Goal: Information Seeking & Learning: Learn about a topic

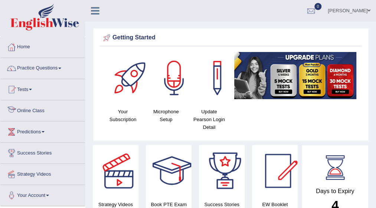
click at [28, 113] on link "Online Class" at bounding box center [42, 109] width 85 height 19
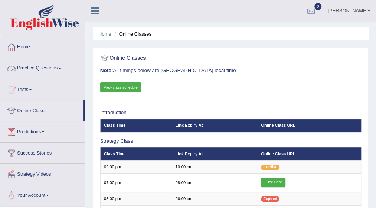
click at [64, 68] on link "Practice Questions" at bounding box center [42, 67] width 85 height 19
click at [62, 67] on link "Practice Questions" at bounding box center [42, 67] width 85 height 19
click at [61, 68] on span at bounding box center [59, 68] width 3 height 1
click at [61, 66] on link "Practice Questions" at bounding box center [42, 67] width 85 height 19
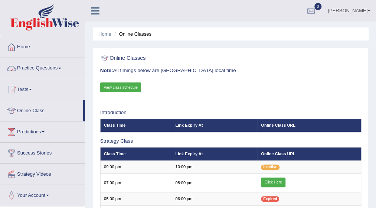
click at [61, 68] on span at bounding box center [59, 68] width 3 height 1
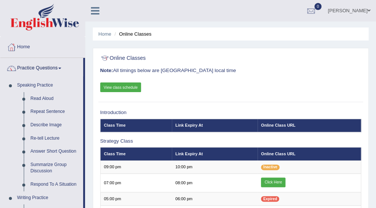
scroll to position [182, 0]
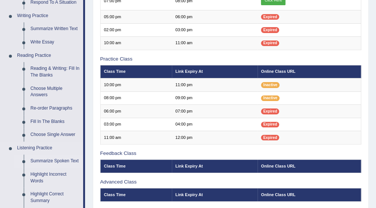
click at [50, 161] on link "Summarize Spoken Text" at bounding box center [55, 160] width 56 height 13
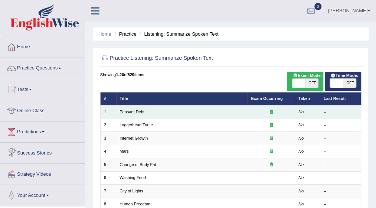
click at [131, 109] on link "Peasant Debt" at bounding box center [131, 111] width 25 height 4
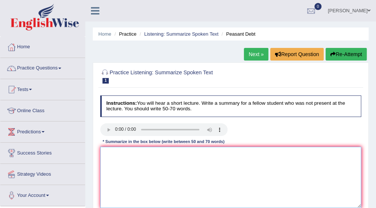
click at [114, 153] on textarea at bounding box center [230, 177] width 261 height 61
click at [109, 153] on textarea at bounding box center [230, 177] width 261 height 61
click at [115, 158] on textarea at bounding box center [230, 177] width 261 height 61
click at [113, 149] on textarea at bounding box center [230, 177] width 261 height 61
click at [134, 153] on textarea "150 k commet" at bounding box center [230, 177] width 261 height 61
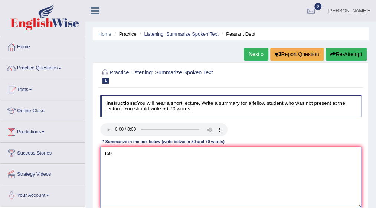
click at [111, 152] on textarea "150" at bounding box center [230, 177] width 261 height 61
drag, startPoint x: 145, startPoint y: 158, endPoint x: 194, endPoint y: 160, distance: 49.4
click at [194, 160] on textarea "150 k parmers commet" at bounding box center [230, 177] width 261 height 61
click at [150, 154] on textarea "150 k parmers commet" at bounding box center [230, 177] width 261 height 61
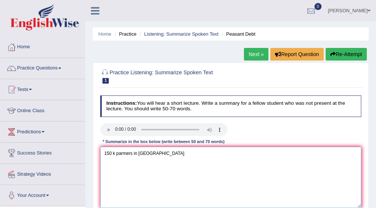
click at [152, 151] on textarea "150 k parmers in india" at bounding box center [230, 177] width 261 height 61
click at [152, 151] on textarea "150 k parmers in india coimmit suicide" at bounding box center [230, 177] width 261 height 61
click at [177, 154] on textarea "150 k parmers in india mmit suicide" at bounding box center [230, 177] width 261 height 61
type textarea "1"
click at [108, 151] on textarea at bounding box center [230, 177] width 261 height 61
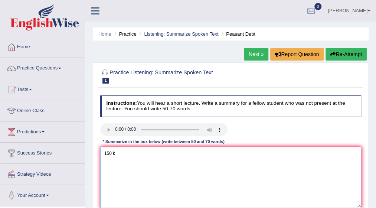
click at [118, 155] on textarea "150 k" at bounding box center [230, 177] width 261 height 61
type textarea "1"
click at [108, 151] on textarea at bounding box center [230, 177] width 261 height 61
click at [115, 157] on textarea "150 k" at bounding box center [230, 177] width 261 height 61
type textarea "1"
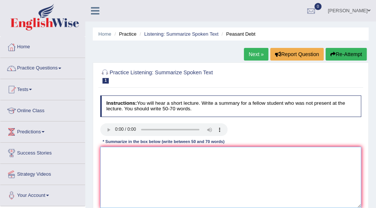
click at [113, 147] on textarea at bounding box center [230, 177] width 261 height 61
click at [106, 148] on textarea at bounding box center [230, 177] width 261 height 61
type textarea "1"
click at [103, 150] on textarea at bounding box center [230, 177] width 261 height 61
click at [170, 154] on textarea "150k farmers commit a suicide" at bounding box center [230, 177] width 261 height 61
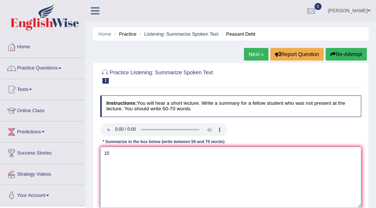
type textarea "1"
click at [118, 151] on textarea "150 k" at bounding box center [230, 177] width 261 height 61
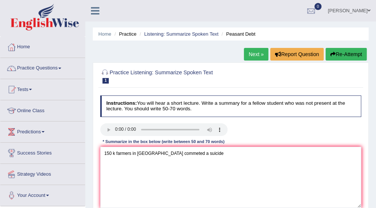
click at [242, 121] on div "Instructions: You will hear a short lecture. Write a summary for a fellow stude…" at bounding box center [230, 154] width 264 height 124
click at [192, 153] on textarea "150 k farmers in india commeted a suicide" at bounding box center [230, 177] width 261 height 61
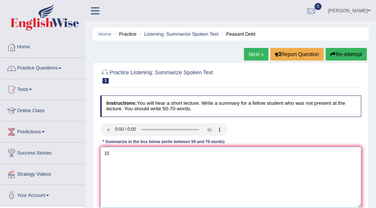
type textarea "1"
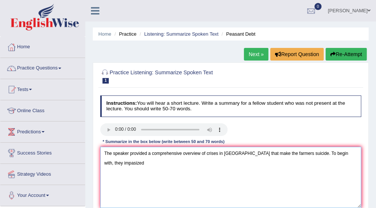
click at [354, 150] on textarea "The speaker provided a comprehensive overview of crises in indea that make the …" at bounding box center [230, 177] width 261 height 61
click at [106, 157] on textarea "The speaker provided a comprehensive overview of crises in indea that make the …" at bounding box center [230, 177] width 261 height 61
click at [355, 155] on textarea "The speaker provided a comprehensive overview of crises in indea that make the …" at bounding box center [230, 177] width 261 height 61
click at [157, 163] on textarea "The speaker provided a comprehensive overview of crises in indea that make the …" at bounding box center [230, 177] width 261 height 61
click at [253, 153] on textarea "The speaker provided a comprehensive overview of crises in indea that make the …" at bounding box center [230, 177] width 261 height 61
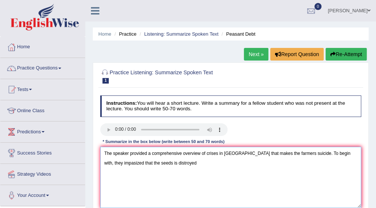
click at [281, 154] on textarea "The speaker provided a comprehensive overview of crises in indea that makes the…" at bounding box center [230, 177] width 261 height 61
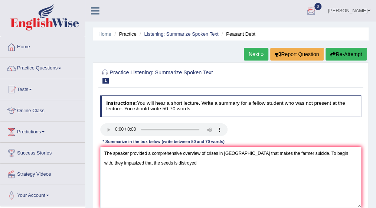
click at [317, 10] on div at bounding box center [310, 11] width 11 height 11
click at [322, 7] on span "0" at bounding box center [317, 6] width 7 height 7
click at [96, 12] on icon at bounding box center [95, 11] width 9 height 10
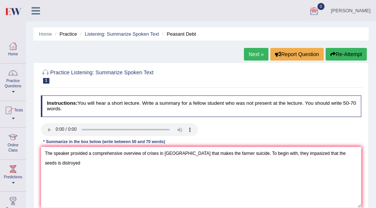
click at [39, 11] on icon at bounding box center [36, 11] width 9 height 10
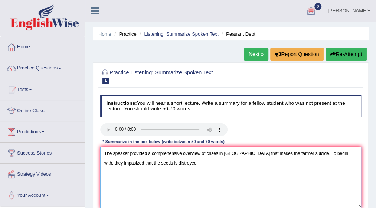
click at [164, 164] on textarea "The speaker provided a comprehensive overview of crises in indea that makes the…" at bounding box center [230, 177] width 261 height 61
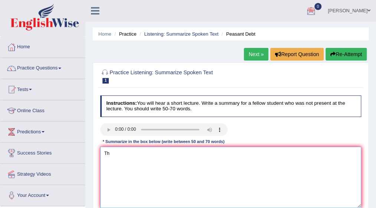
type textarea "T"
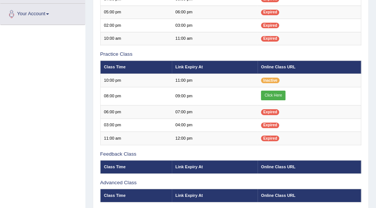
click at [53, 12] on link "Your Account" at bounding box center [42, 13] width 85 height 19
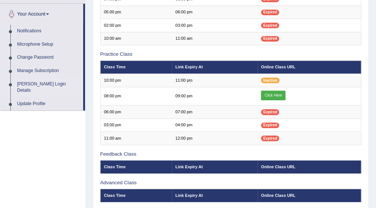
click at [45, 82] on link "[PERSON_NAME] Login Details" at bounding box center [48, 88] width 69 height 20
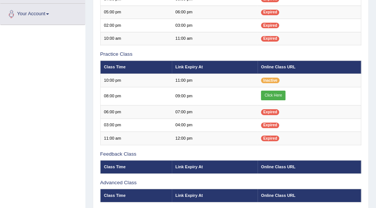
click at [49, 13] on span at bounding box center [47, 13] width 3 height 1
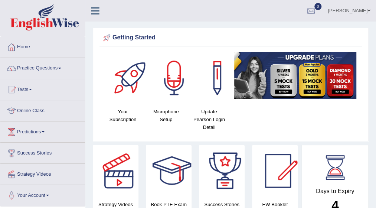
click at [216, 116] on h4 "Update Pearson Login Detail" at bounding box center [209, 119] width 36 height 23
click at [210, 111] on h4 "Update Pearson Login Detail" at bounding box center [209, 119] width 36 height 23
click at [216, 82] on div at bounding box center [217, 78] width 52 height 52
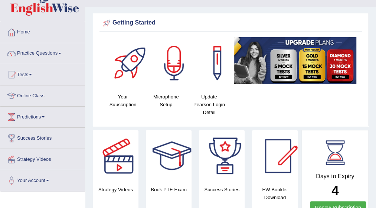
scroll to position [30, 0]
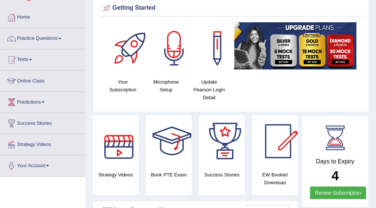
click at [177, 150] on div at bounding box center [172, 141] width 52 height 52
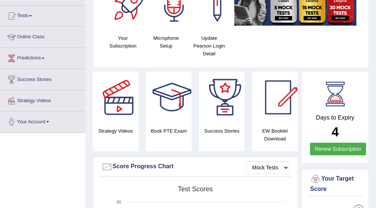
scroll to position [74, 0]
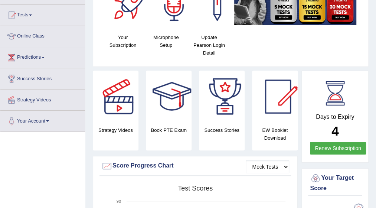
click at [50, 119] on link "Your Account" at bounding box center [42, 120] width 85 height 19
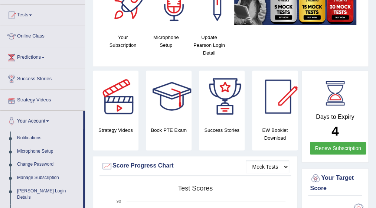
click at [56, 98] on link "Strategy Videos" at bounding box center [42, 98] width 85 height 19
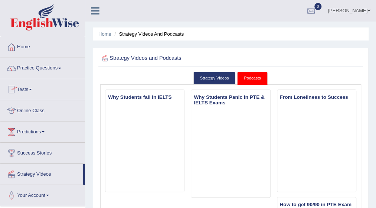
click at [252, 73] on link "Podcasts" at bounding box center [252, 78] width 30 height 13
click at [35, 153] on link "Success Stories" at bounding box center [42, 151] width 85 height 19
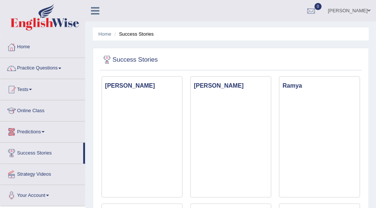
click at [45, 129] on link "Predictions" at bounding box center [42, 130] width 85 height 19
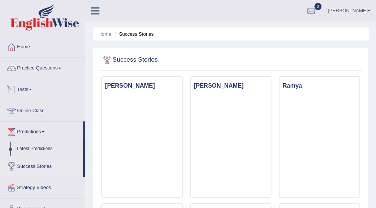
click at [32, 91] on link "Tests" at bounding box center [42, 88] width 85 height 19
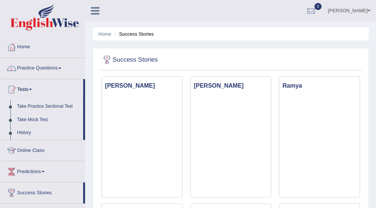
click at [36, 105] on link "Take Practice Sectional Test" at bounding box center [48, 106] width 69 height 13
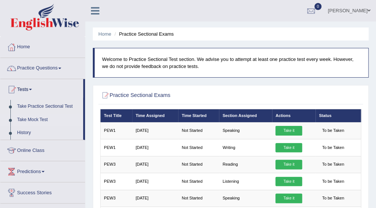
click at [34, 120] on link "Take Mock Test" at bounding box center [48, 119] width 69 height 13
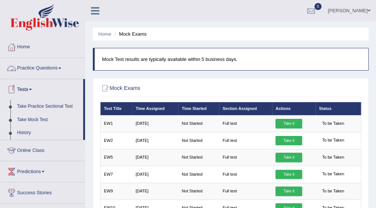
click at [61, 70] on link "Practice Questions" at bounding box center [42, 67] width 85 height 19
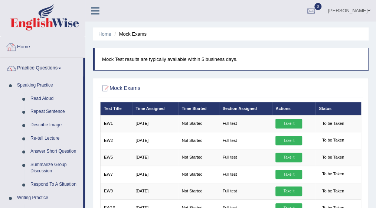
click at [55, 50] on link "Home" at bounding box center [42, 46] width 85 height 19
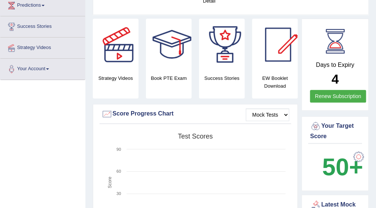
scroll to position [134, 0]
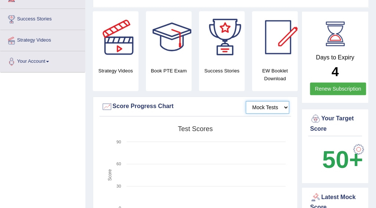
click at [287, 106] on select "Mock Tests" at bounding box center [267, 107] width 43 height 13
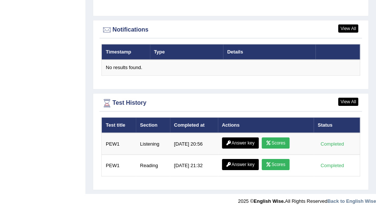
scroll to position [910, 0]
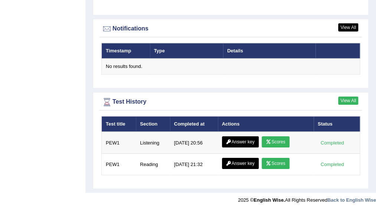
click at [344, 97] on link "View All" at bounding box center [348, 100] width 20 height 8
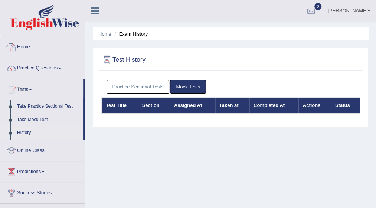
click at [29, 44] on link "Home" at bounding box center [42, 46] width 85 height 19
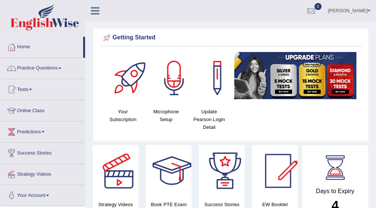
click at [61, 68] on span at bounding box center [59, 68] width 3 height 1
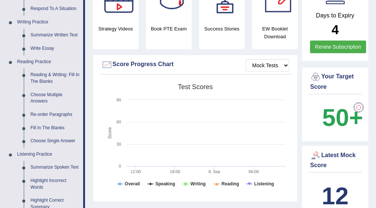
scroll to position [178, 0]
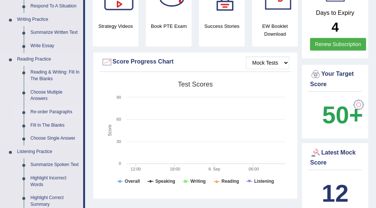
click at [51, 108] on link "Re-order Paragraphs" at bounding box center [55, 111] width 56 height 13
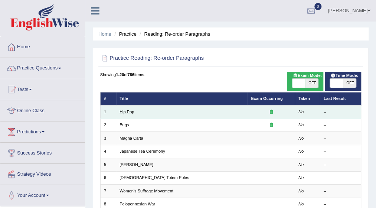
click at [130, 110] on link "Hip Pop" at bounding box center [126, 111] width 14 height 4
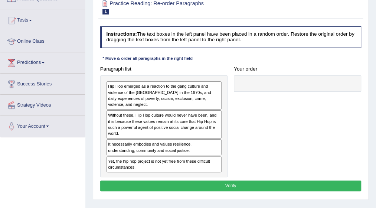
scroll to position [74, 0]
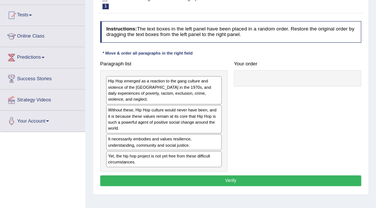
click at [187, 88] on div "Hip Hop emerged as a reaction to the gang culture and violence of the [GEOGRAPH…" at bounding box center [163, 90] width 115 height 28
click at [150, 86] on div "Hip Hop emerged as a reaction to the gang culture and violence of the [GEOGRAPH…" at bounding box center [163, 90] width 115 height 28
click at [123, 119] on div "Without these, Hip Hop culture would never have been, and it is because these v…" at bounding box center [163, 119] width 115 height 28
click at [120, 141] on div "It necessarily embodies and values resilience, understanding, community and soc…" at bounding box center [163, 142] width 115 height 16
click at [118, 161] on div "Yet, the hip hop project is not yet free from these difficult circumstances." at bounding box center [163, 159] width 115 height 16
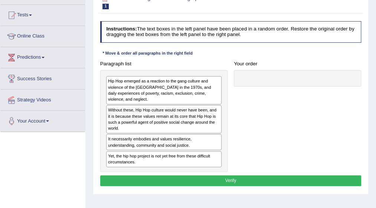
click at [148, 90] on div "Hip Hop emerged as a reaction to the gang culture and violence of the [GEOGRAPH…" at bounding box center [163, 90] width 115 height 28
click at [133, 94] on div "Hip Hop emerged as a reaction to the gang culture and violence of the [GEOGRAPH…" at bounding box center [163, 90] width 115 height 28
click at [178, 87] on div "Hip Hop emerged as a reaction to the gang culture and violence of the [GEOGRAPH…" at bounding box center [163, 90] width 115 height 28
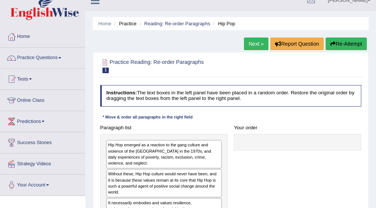
scroll to position [0, 0]
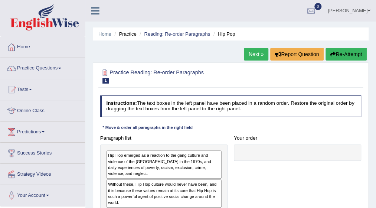
click at [358, 170] on div "Paragraph list Hip Hop emerged as a reaction to the gang culture and violence o…" at bounding box center [231, 189] width 268 height 114
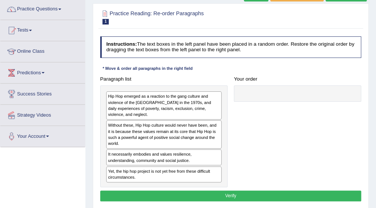
scroll to position [74, 0]
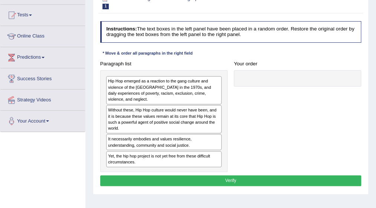
click at [131, 89] on div "Hip Hop emerged as a reaction to the gang culture and violence of the South Bro…" at bounding box center [163, 90] width 115 height 28
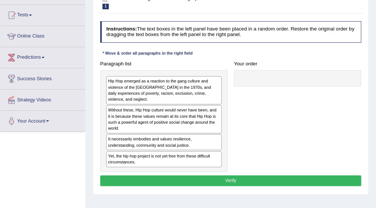
click at [131, 89] on div "Hip Hop emerged as a reaction to the gang culture and violence of the South Bro…" at bounding box center [163, 90] width 115 height 28
click at [160, 91] on div "Hip Hop emerged as a reaction to the gang culture and violence of the South Bro…" at bounding box center [163, 90] width 115 height 28
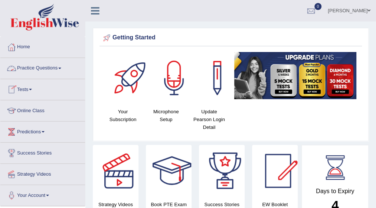
click at [60, 66] on link "Practice Questions" at bounding box center [42, 67] width 85 height 19
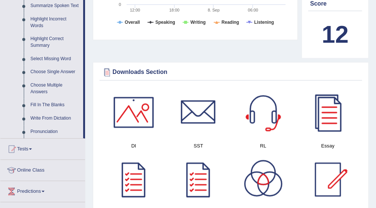
scroll to position [341, 0]
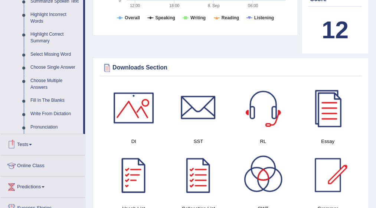
click at [52, 113] on link "Write From Dictation" at bounding box center [55, 113] width 56 height 13
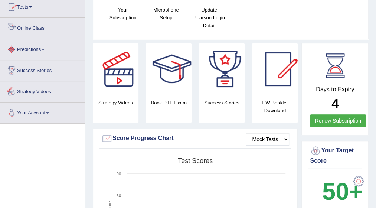
scroll to position [138, 0]
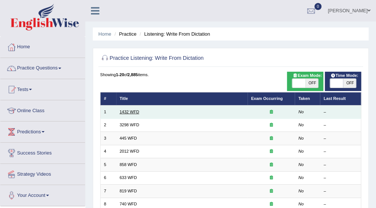
click at [128, 109] on link "1432 WFD" at bounding box center [129, 111] width 20 height 4
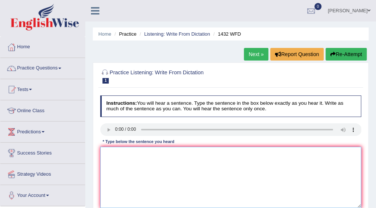
click at [112, 151] on textarea at bounding box center [230, 177] width 261 height 61
type textarea "m"
click at [145, 153] on textarea "More pesical activity" at bounding box center [230, 177] width 261 height 61
click at [147, 155] on textarea "More pesical activity" at bounding box center [230, 177] width 261 height 61
click at [119, 152] on textarea "More pesical activity is benificial to your helth." at bounding box center [230, 177] width 261 height 61
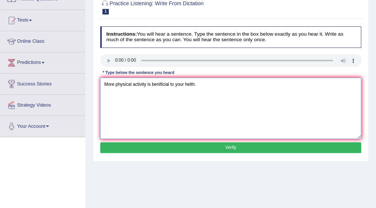
scroll to position [74, 0]
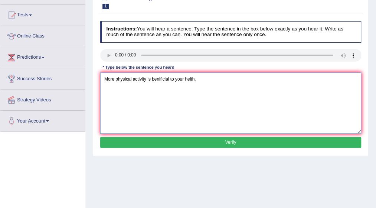
type textarea "More physical activity is benificial to your helth."
click at [232, 135] on div "Instructions: You will hear a sentence. Type the sentence in the box below exac…" at bounding box center [230, 85] width 264 height 135
click at [232, 143] on button "Verify" at bounding box center [230, 142] width 261 height 11
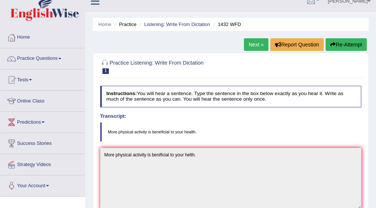
scroll to position [0, 0]
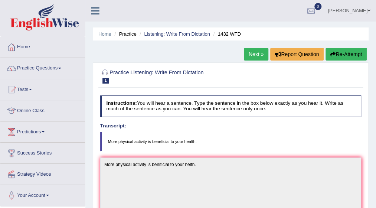
click at [252, 51] on link "Next »" at bounding box center [256, 54] width 24 height 13
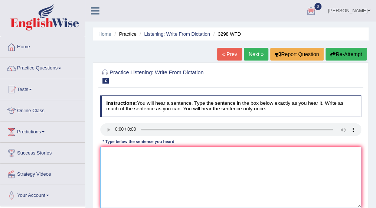
click at [105, 153] on textarea at bounding box center [230, 177] width 261 height 61
click at [137, 155] on textarea "Animal behavior" at bounding box center [230, 177] width 261 height 61
click at [177, 153] on textarea "Animal behavior appears to contain" at bounding box center [230, 177] width 261 height 61
click at [202, 155] on textarea "Animal behavior appears to contain both semelar" at bounding box center [230, 177] width 261 height 61
click at [240, 153] on textarea "Animal behavior appears to contain both semelar and distict aspects" at bounding box center [230, 177] width 261 height 61
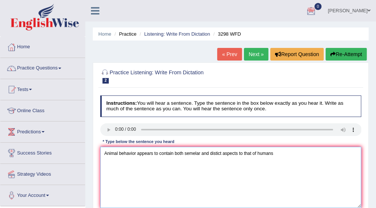
click at [275, 152] on textarea "Animal behavior appears to contain both semelar and distict aspects to that of …" at bounding box center [230, 177] width 261 height 61
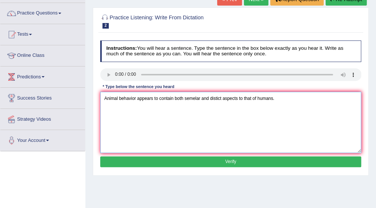
scroll to position [59, 0]
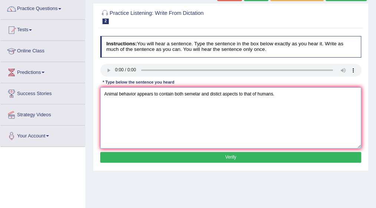
type textarea "Animal behavior appears to contain both semelar and distict aspects to that of …"
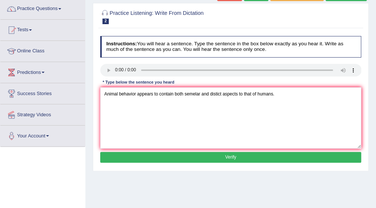
click at [232, 157] on button "Verify" at bounding box center [230, 157] width 261 height 11
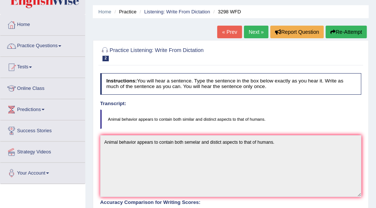
scroll to position [15, 0]
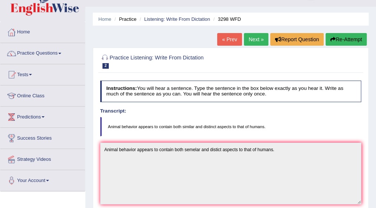
click at [258, 40] on link "Next »" at bounding box center [256, 39] width 24 height 13
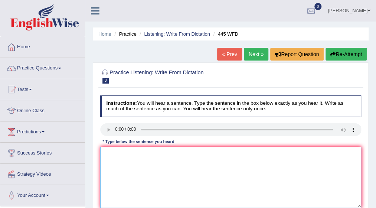
click at [110, 156] on textarea at bounding box center [230, 177] width 261 height 61
click at [131, 154] on textarea "The American" at bounding box center [230, 177] width 261 height 61
click at [158, 155] on textarea "The American astronomers" at bounding box center [230, 177] width 261 height 61
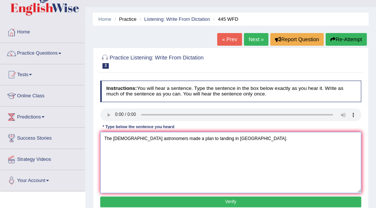
scroll to position [30, 0]
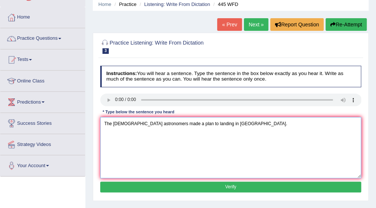
click at [116, 124] on textarea "The American astronomers made a plan to landing in mars." at bounding box center [230, 147] width 261 height 61
type textarea "The american astronomers made a plan to landing in mars."
click at [222, 183] on button "Verify" at bounding box center [230, 186] width 261 height 11
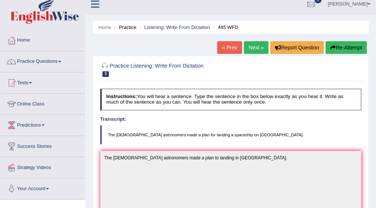
scroll to position [0, 0]
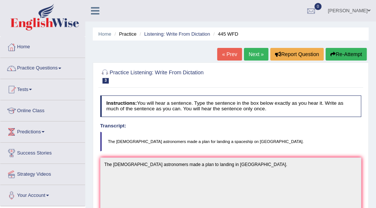
click at [255, 53] on link "Next »" at bounding box center [256, 54] width 24 height 13
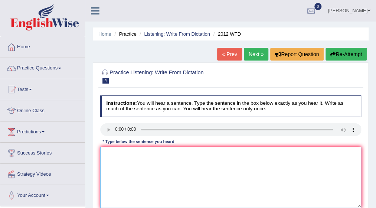
click at [111, 150] on textarea at bounding box center [230, 177] width 261 height 61
click at [141, 153] on textarea "their is a great deal in this topic." at bounding box center [230, 177] width 261 height 61
click at [105, 153] on textarea "their is a great deal on debate in this topic." at bounding box center [230, 177] width 261 height 61
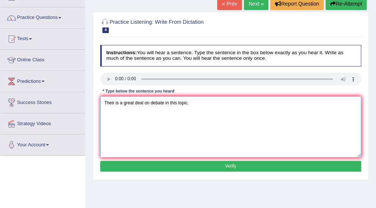
scroll to position [59, 0]
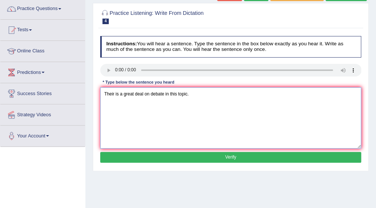
type textarea "Their is a great deal on debate in this topic."
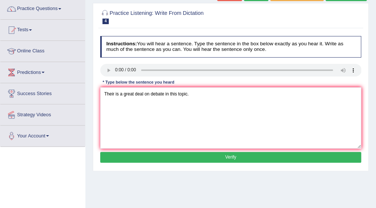
click at [229, 155] on button "Verify" at bounding box center [230, 157] width 261 height 11
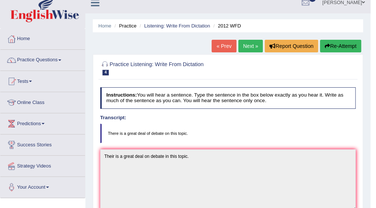
scroll to position [0, 0]
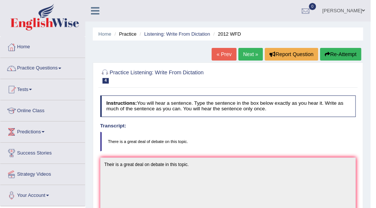
click at [256, 51] on link "Next »" at bounding box center [250, 54] width 24 height 13
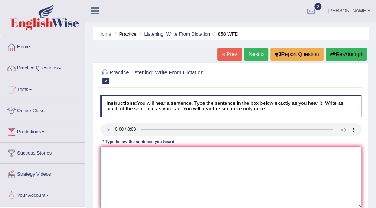
click at [104, 151] on textarea at bounding box center [230, 177] width 261 height 61
click at [117, 158] on textarea "They hair" at bounding box center [230, 177] width 261 height 61
click at [129, 152] on textarea "They hair" at bounding box center [230, 177] width 261 height 61
click at [141, 153] on textarea "They hair when the ship" at bounding box center [230, 177] width 261 height 61
click at [151, 153] on textarea "They hair when the ship" at bounding box center [230, 177] width 261 height 61
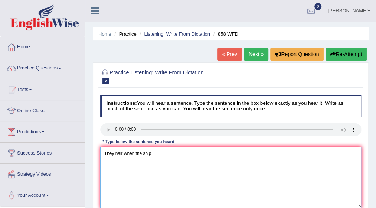
click at [152, 152] on textarea "They hair when the ship" at bounding box center [230, 177] width 261 height 61
click at [161, 152] on textarea "They hair when the ship of artufacts" at bounding box center [230, 177] width 261 height 61
click at [176, 152] on textarea "They hair when the ship of arthufacts" at bounding box center [230, 177] width 261 height 61
click at [181, 155] on textarea "They hair when the ship of arthufacts" at bounding box center [230, 177] width 261 height 61
click at [201, 153] on textarea "They hair when the ship of arthufacts was wrect in historian." at bounding box center [230, 177] width 261 height 61
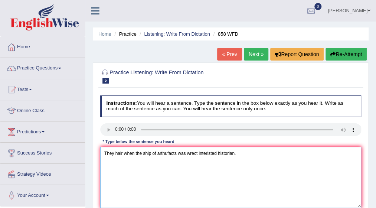
click at [122, 152] on textarea "They hair when the ship of arthufacts was wrect interisted historian." at bounding box center [230, 177] width 261 height 61
click at [200, 152] on textarea "They hear when the ship of arthufacts was wrect interisted historian." at bounding box center [230, 177] width 261 height 61
click at [198, 152] on textarea "They hear when the ship of arthufacts was wrect interisted historian." at bounding box center [230, 177] width 261 height 61
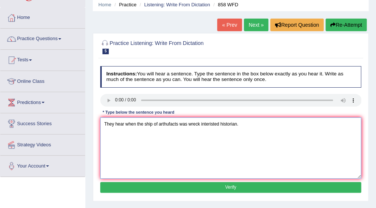
scroll to position [45, 0]
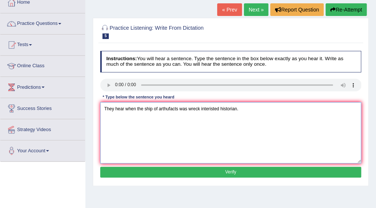
type textarea "They hear when the ship of arthufacts was wreck interisted historian."
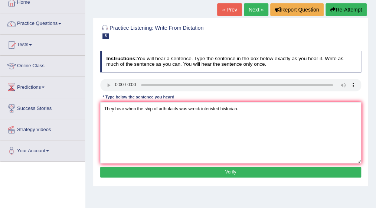
click at [247, 168] on button "Verify" at bounding box center [230, 172] width 261 height 11
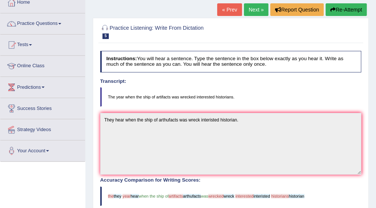
click at [375, 200] on div "Home Practice Listening: Write From Dictation 858 WFD « Prev Next » Report Ques…" at bounding box center [230, 156] width 291 height 403
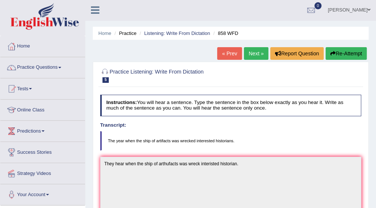
scroll to position [0, 0]
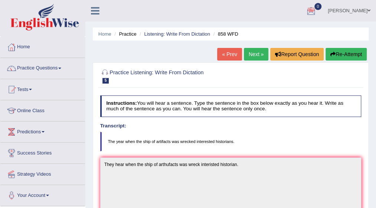
click at [255, 56] on link "Next »" at bounding box center [256, 54] width 24 height 13
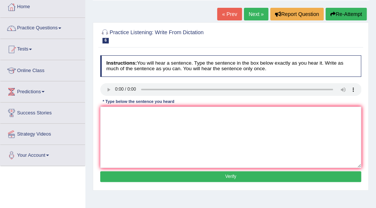
scroll to position [45, 0]
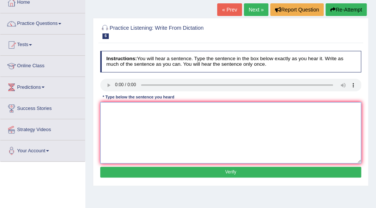
click at [114, 111] on textarea at bounding box center [230, 132] width 261 height 61
click at [108, 109] on textarea at bounding box center [230, 132] width 261 height 61
click at [139, 109] on textarea "Research shows" at bounding box center [230, 132] width 261 height 61
click at [162, 109] on textarea "Research shows that exercise" at bounding box center [230, 132] width 261 height 61
click at [176, 109] on textarea "Research shows that exercise makes" at bounding box center [230, 132] width 261 height 61
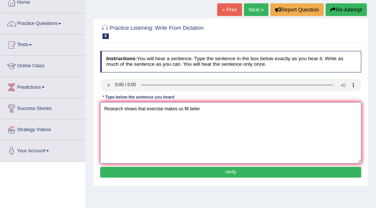
click at [194, 109] on textarea "Research shows that exercise makes us fill beter" at bounding box center [230, 132] width 261 height 61
click at [205, 109] on textarea "Research shows that exercise makes us fill beater" at bounding box center [230, 132] width 261 height 61
click at [185, 108] on textarea "Research shows that exercise makes us fill better." at bounding box center [230, 132] width 261 height 61
click at [186, 108] on textarea "Research shows that exercise makes us fill better." at bounding box center [230, 132] width 261 height 61
click at [188, 109] on textarea "Research shows that exercise makes us fell better." at bounding box center [230, 132] width 261 height 61
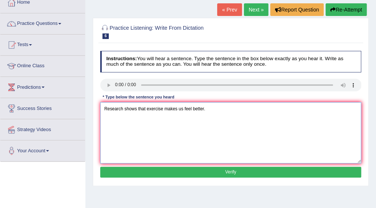
type textarea "Research shows that exercise makes us feel better."
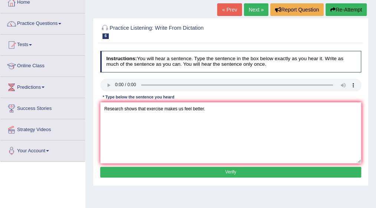
click at [224, 172] on button "Verify" at bounding box center [230, 172] width 261 height 11
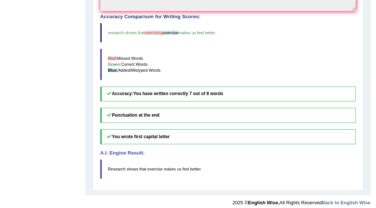
scroll to position [211, 0]
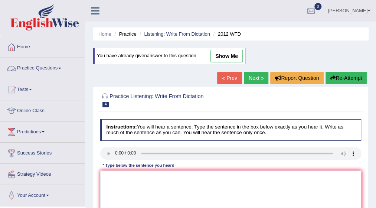
click at [65, 67] on link "Practice Questions" at bounding box center [42, 67] width 85 height 19
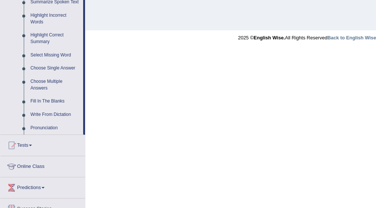
scroll to position [341, 0]
click at [52, 127] on link "Pronunciation" at bounding box center [55, 127] width 56 height 13
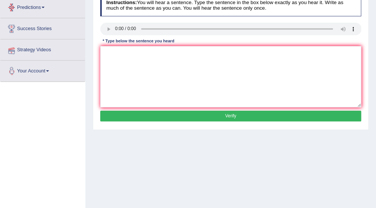
scroll to position [148, 0]
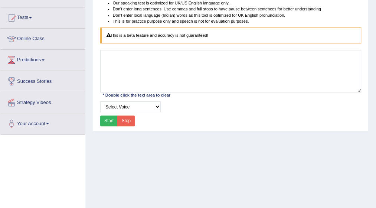
scroll to position [74, 0]
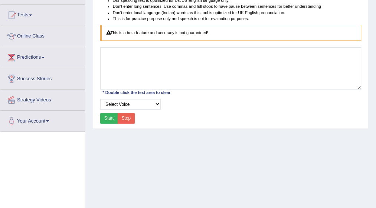
click at [105, 119] on button "Start" at bounding box center [109, 118] width 18 height 11
click at [105, 119] on div "Start Stop" at bounding box center [117, 118] width 35 height 11
click at [241, 90] on div "Our speaking test is optimized for UK/US English language only. Don't enter lon…" at bounding box center [230, 61] width 264 height 128
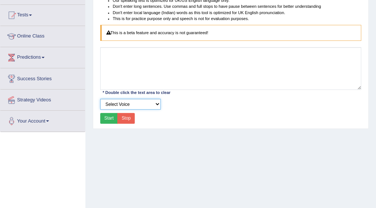
click at [155, 103] on select "Select Voice" at bounding box center [130, 104] width 60 height 11
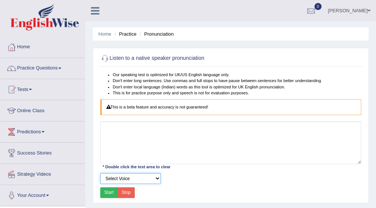
scroll to position [0, 0]
click at [62, 71] on link "Practice Questions" at bounding box center [42, 67] width 85 height 19
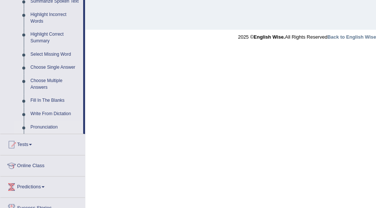
scroll to position [356, 0]
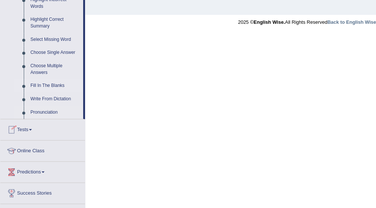
click at [47, 82] on link "Fill In The Blanks" at bounding box center [55, 85] width 56 height 13
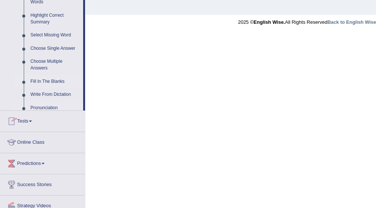
scroll to position [188, 0]
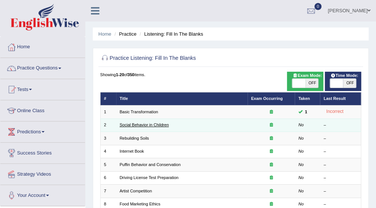
click at [139, 124] on link "Social Behavior in Children" at bounding box center [143, 124] width 49 height 4
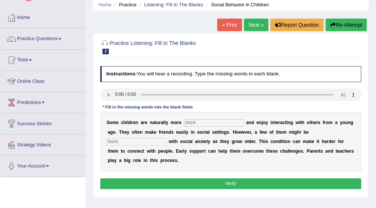
scroll to position [30, 0]
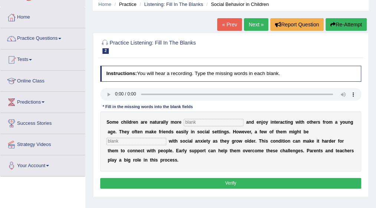
click at [196, 117] on div "Instructions: You will hear a recording. Type the missing words in each blank. …" at bounding box center [230, 128] width 264 height 131
click at [196, 119] on input "text" at bounding box center [214, 122] width 60 height 7
click at [191, 120] on input "text" at bounding box center [214, 122] width 60 height 7
click at [184, 120] on input "text" at bounding box center [214, 122] width 60 height 7
click at [184, 124] on input "sorciable" at bounding box center [214, 122] width 60 height 7
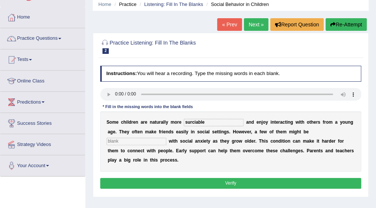
click at [198, 121] on input "surciable" at bounding box center [214, 122] width 60 height 7
type input "surciable"
click at [166, 138] on input "text" at bounding box center [136, 141] width 60 height 7
click at [106, 83] on div "Instructions: You will hear a recording. Type the missing words in each blank. …" at bounding box center [230, 128] width 264 height 131
click at [110, 93] on div "Instructions: You will hear a recording. Type the missing words in each blank. …" at bounding box center [230, 128] width 264 height 131
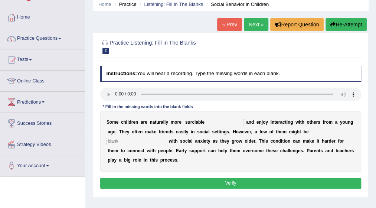
click at [166, 138] on input "text" at bounding box center [136, 141] width 60 height 7
type input "diagnose"
click at [184, 122] on input "surciable" at bounding box center [214, 122] width 60 height 7
click at [186, 122] on input "sorciable" at bounding box center [214, 122] width 60 height 7
type input "sociable"
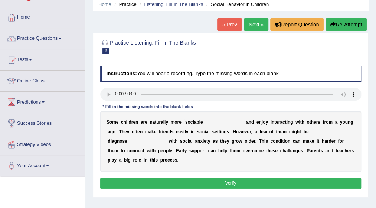
click at [233, 178] on button "Verify" at bounding box center [230, 183] width 261 height 11
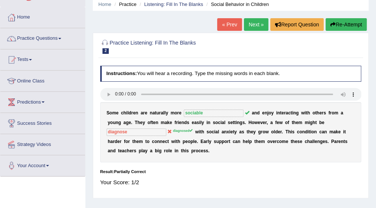
click at [257, 22] on link "Next »" at bounding box center [256, 24] width 24 height 13
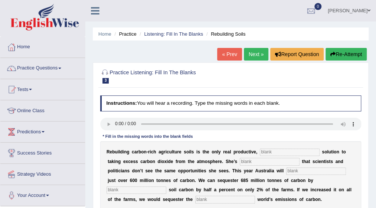
click at [260, 149] on input "text" at bounding box center [290, 151] width 60 height 7
click at [265, 150] on input "text" at bounding box center [290, 151] width 60 height 7
type input "permanent"
click at [240, 163] on input "text" at bounding box center [270, 161] width 60 height 7
type input "prostrated"
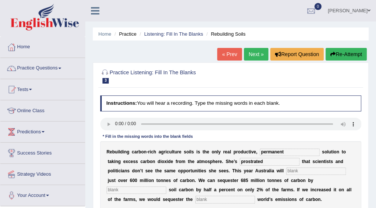
click at [286, 170] on input "text" at bounding box center [316, 170] width 60 height 7
click at [286, 169] on input "text" at bounding box center [316, 170] width 60 height 7
click at [286, 170] on input "text" at bounding box center [316, 170] width 60 height 7
type input "ad"
click at [240, 160] on input "prostrated" at bounding box center [270, 161] width 60 height 7
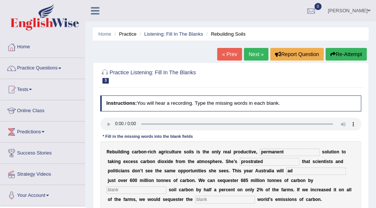
click at [240, 161] on input "prostrated" at bounding box center [270, 161] width 60 height 7
click at [240, 160] on input "prostrated" at bounding box center [270, 161] width 60 height 7
type input "frustrated"
click at [286, 170] on input "ad" at bounding box center [316, 170] width 60 height 7
type input "admit"
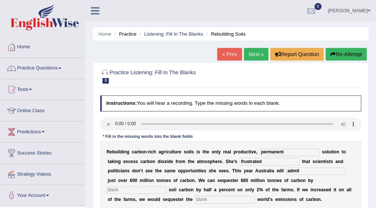
click at [166, 186] on input "text" at bounding box center [136, 189] width 60 height 7
type input "increasing"
click at [255, 196] on input "text" at bounding box center [225, 199] width 60 height 7
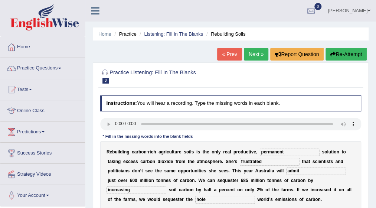
click at [255, 196] on input "hole" at bounding box center [225, 199] width 60 height 7
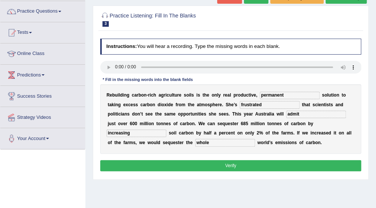
scroll to position [59, 0]
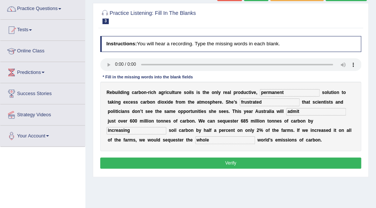
type input "whole"
click at [233, 162] on button "Verify" at bounding box center [230, 162] width 261 height 11
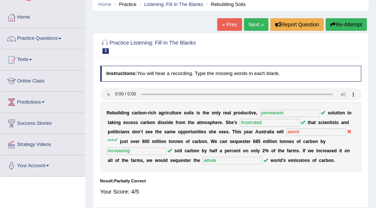
scroll to position [15, 0]
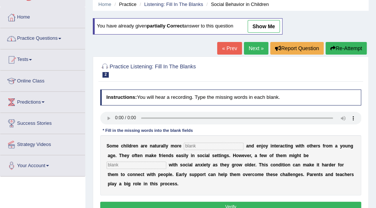
click at [60, 32] on link "Practice Questions" at bounding box center [42, 37] width 85 height 19
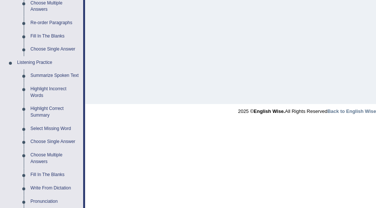
scroll to position [282, 0]
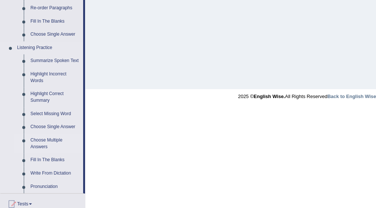
click at [39, 141] on link "Choose Multiple Answers" at bounding box center [55, 144] width 56 height 20
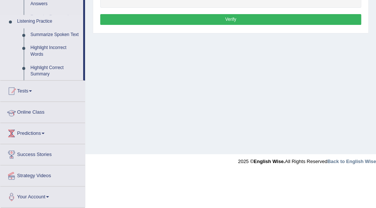
scroll to position [182, 0]
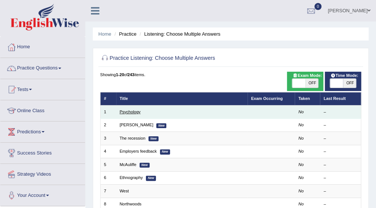
click at [134, 112] on link "Psychology" at bounding box center [129, 111] width 21 height 4
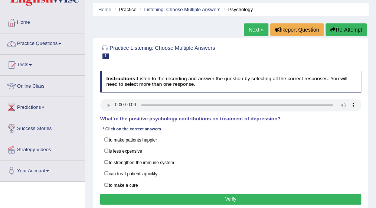
scroll to position [30, 0]
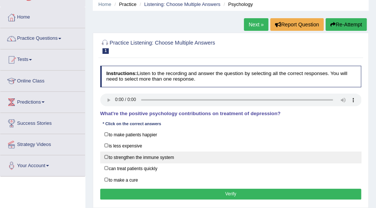
click at [106, 157] on label "to strengthen the immune system" at bounding box center [230, 157] width 261 height 12
checkbox input "true"
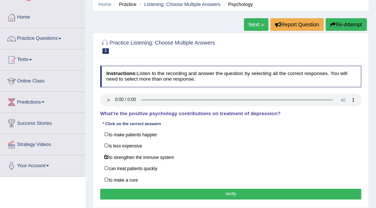
click at [230, 188] on button "Verify" at bounding box center [230, 193] width 261 height 11
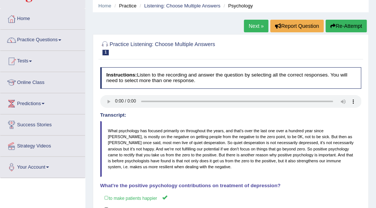
scroll to position [15, 0]
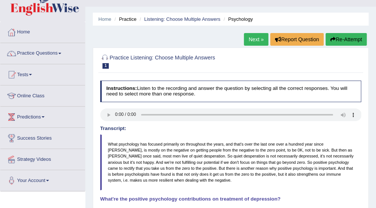
click at [251, 36] on link "Next »" at bounding box center [256, 39] width 24 height 13
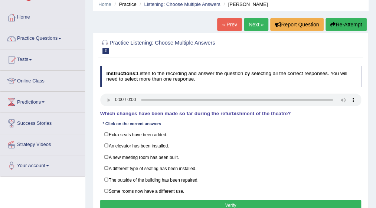
scroll to position [45, 0]
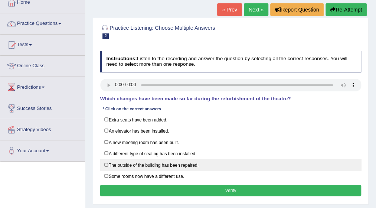
click at [105, 163] on label "The outside of the building has been repaired." at bounding box center [230, 165] width 261 height 12
checkbox input "true"
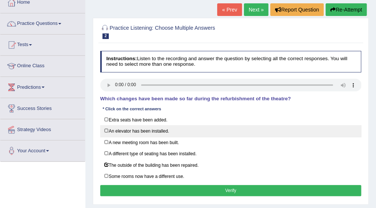
click at [106, 129] on label "An elevator has been installed." at bounding box center [230, 131] width 261 height 12
checkbox input "true"
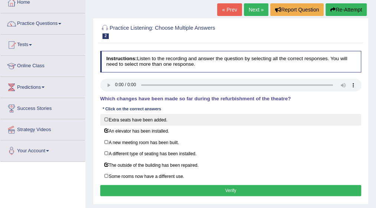
click at [105, 121] on label "Extra seats have been added." at bounding box center [230, 120] width 261 height 12
checkbox input "true"
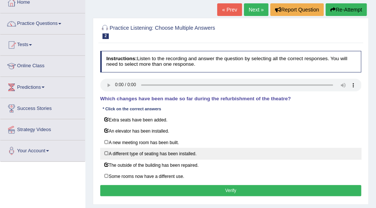
click at [108, 152] on label "A different type of seating has been installed." at bounding box center [230, 154] width 261 height 12
checkbox input "true"
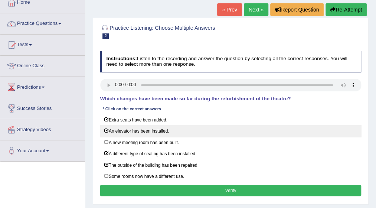
click at [105, 128] on label "An elevator has been installed." at bounding box center [230, 131] width 261 height 12
checkbox input "false"
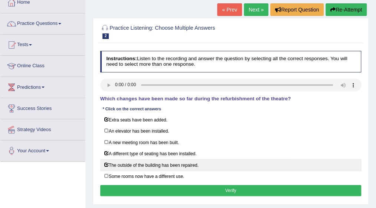
click at [107, 160] on label "The outside of the building has been repaired." at bounding box center [230, 165] width 261 height 12
checkbox input "false"
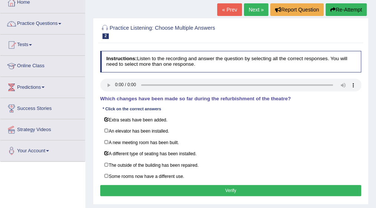
click at [225, 185] on button "Verify" at bounding box center [230, 190] width 261 height 11
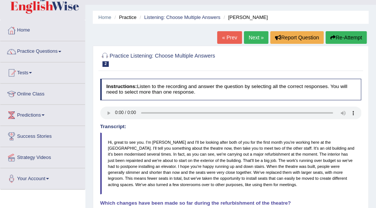
scroll to position [0, 0]
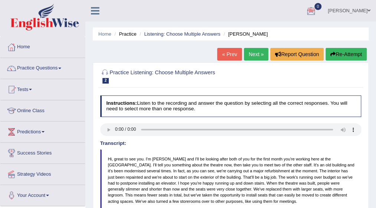
click at [248, 51] on link "Next »" at bounding box center [256, 54] width 24 height 13
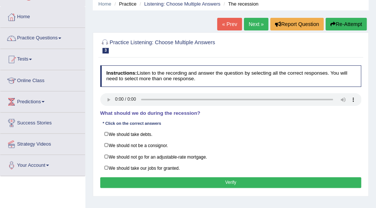
scroll to position [45, 0]
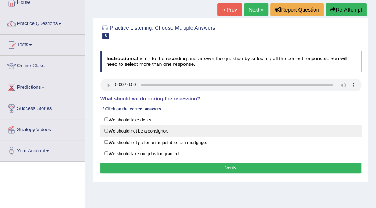
click at [107, 129] on label "We should not be a consignor." at bounding box center [230, 131] width 261 height 12
checkbox input "true"
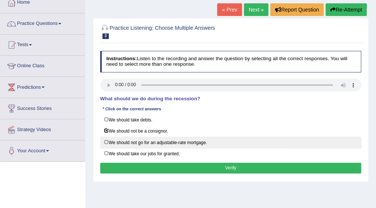
click at [106, 140] on label "We should not go for an adjustable-rate mortgage." at bounding box center [230, 143] width 261 height 12
checkbox input "true"
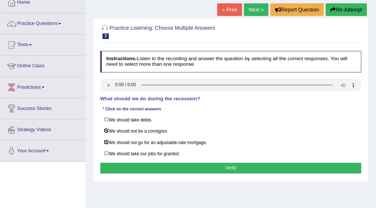
click at [216, 165] on button "Verify" at bounding box center [230, 168] width 261 height 11
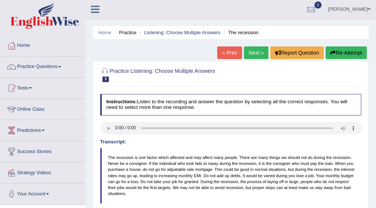
scroll to position [0, 0]
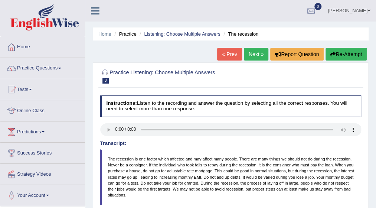
click at [255, 54] on link "Next »" at bounding box center [256, 54] width 24 height 13
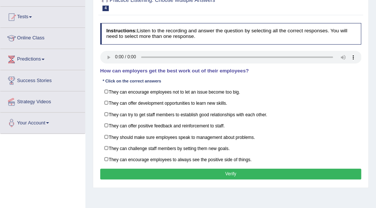
scroll to position [74, 0]
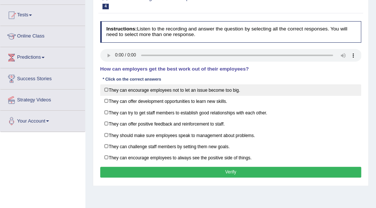
click at [107, 88] on label "They can encourage employees not to let an issue become too big." at bounding box center [230, 90] width 261 height 12
checkbox input "true"
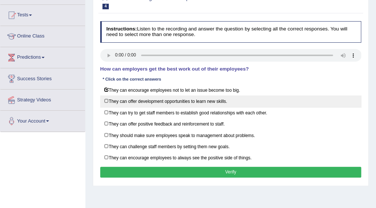
click at [107, 98] on label "They can offer development opportunities to learn new skills." at bounding box center [230, 101] width 261 height 12
checkbox input "true"
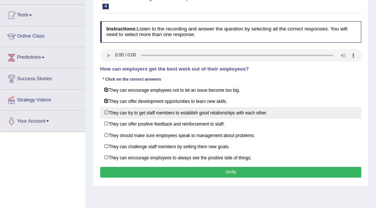
click at [107, 108] on label "They can try to get staff members to establish good relationships with each oth…" at bounding box center [230, 113] width 261 height 12
checkbox input "true"
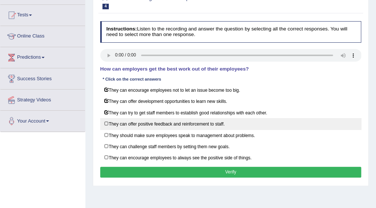
click at [107, 121] on label "They can offer positive feedback and reinforcement to staff." at bounding box center [230, 124] width 261 height 12
checkbox input "true"
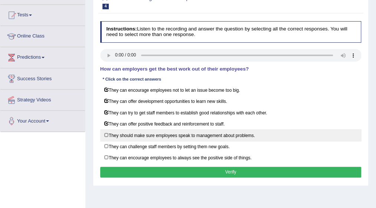
click at [107, 130] on label "They should make sure employees speak to management about problems." at bounding box center [230, 135] width 261 height 12
checkbox input "true"
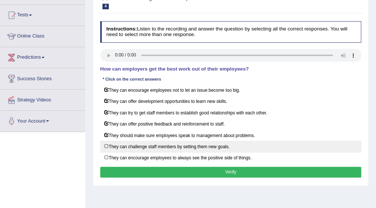
click at [107, 143] on label "They can challenge staff members by setting them new goals." at bounding box center [230, 147] width 261 height 12
checkbox input "true"
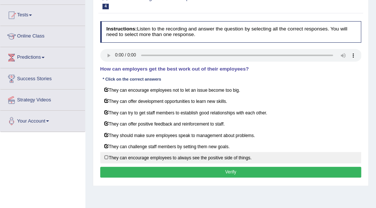
click at [106, 153] on label "They can encourage employees to always see the positive side of things." at bounding box center [230, 158] width 261 height 12
checkbox input "true"
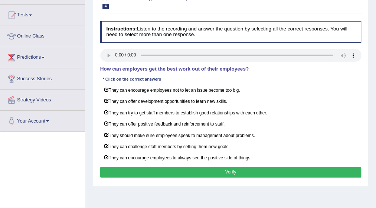
click at [222, 167] on button "Verify" at bounding box center [230, 172] width 261 height 11
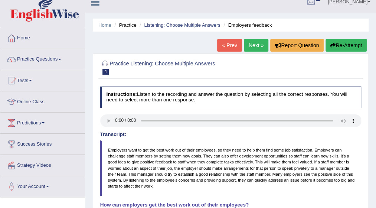
scroll to position [0, 0]
